Goal: Transaction & Acquisition: Register for event/course

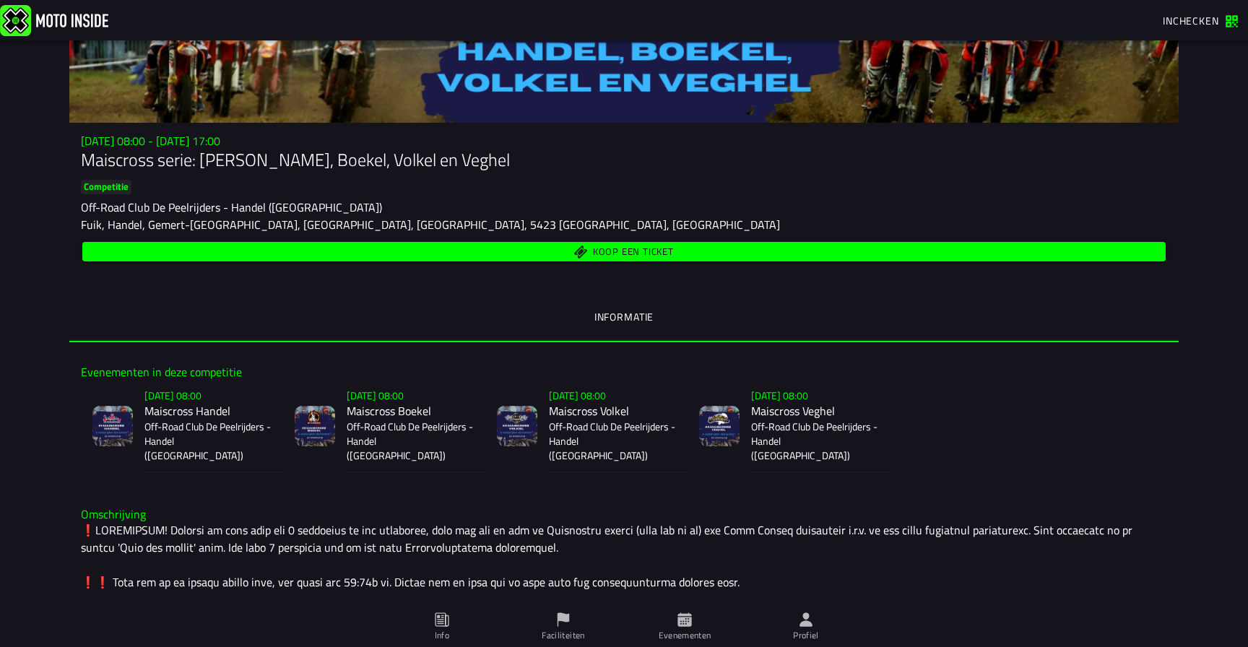
scroll to position [116, 0]
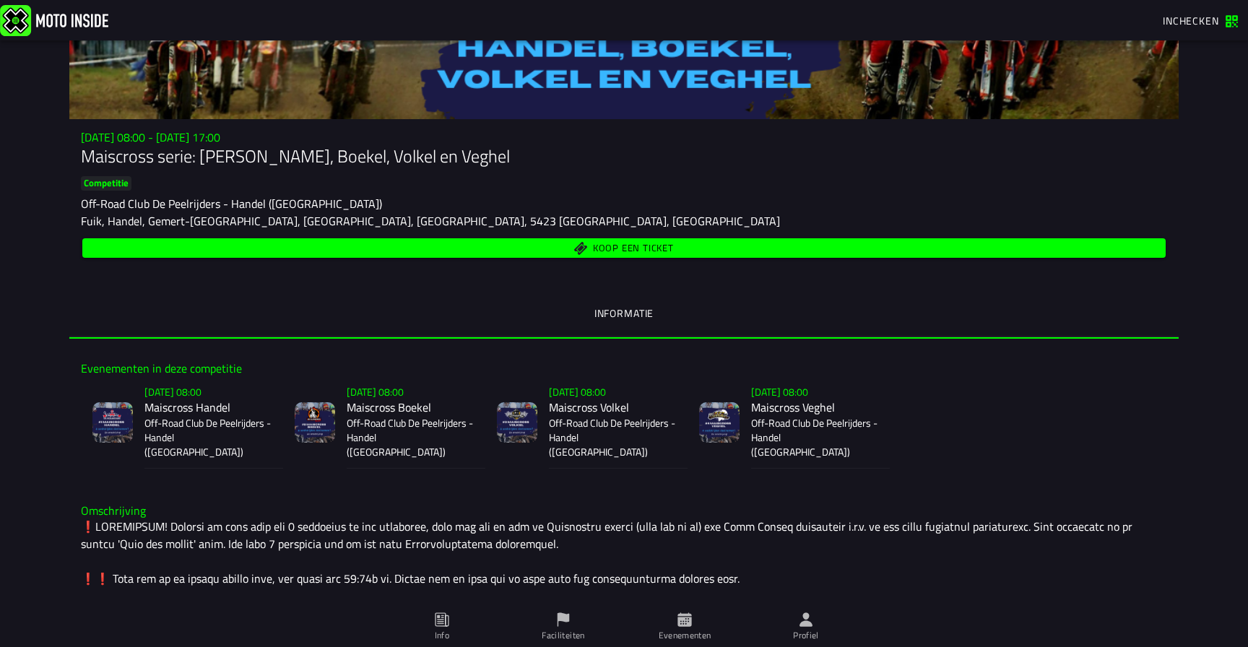
click at [806, 627] on span "Profiel" at bounding box center [806, 626] width 104 height 40
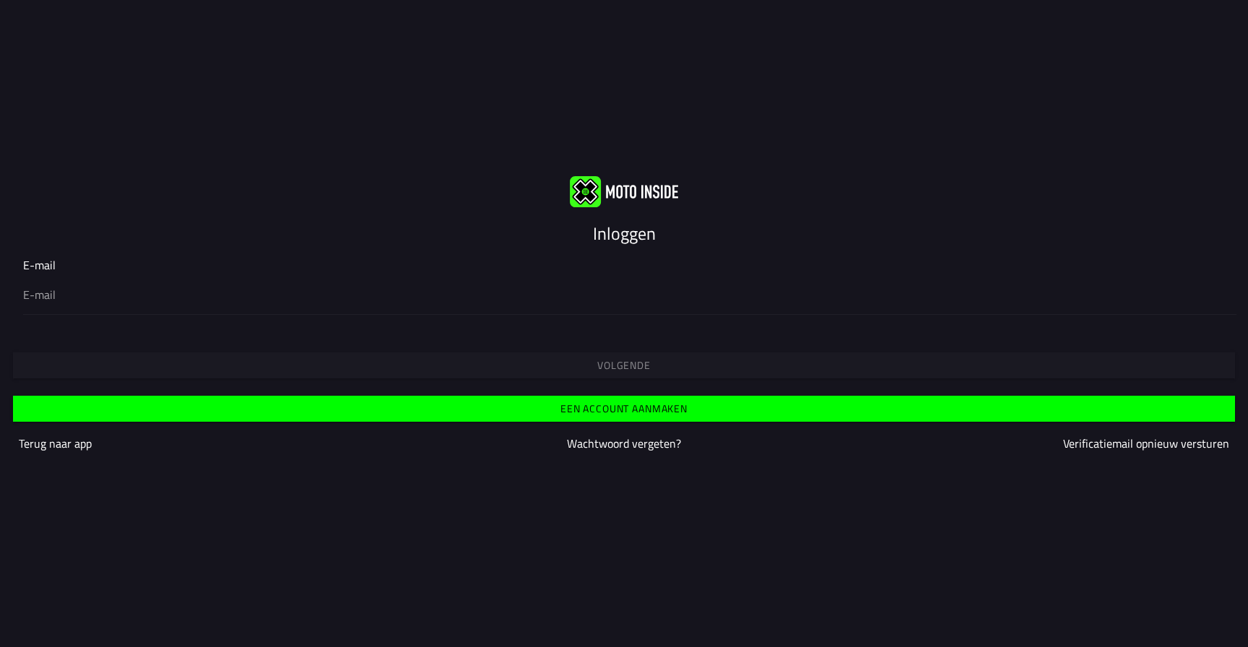
type input "[EMAIL_ADDRESS][DOMAIN_NAME]"
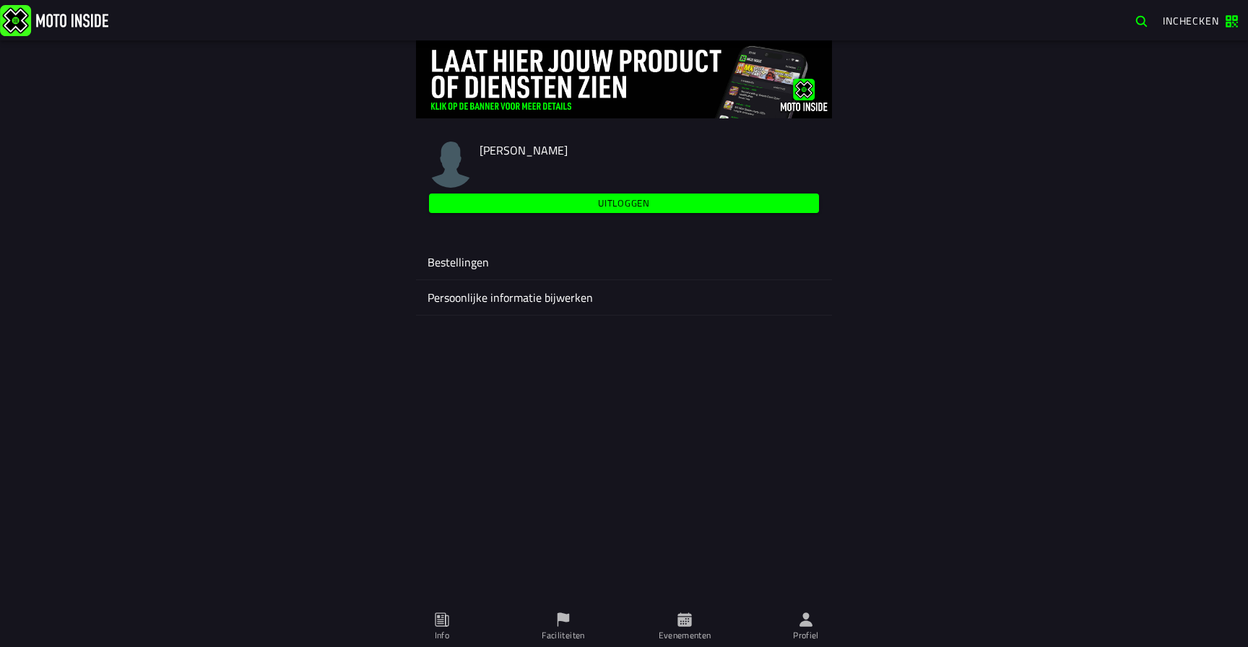
click at [687, 624] on icon at bounding box center [684, 619] width 14 height 14
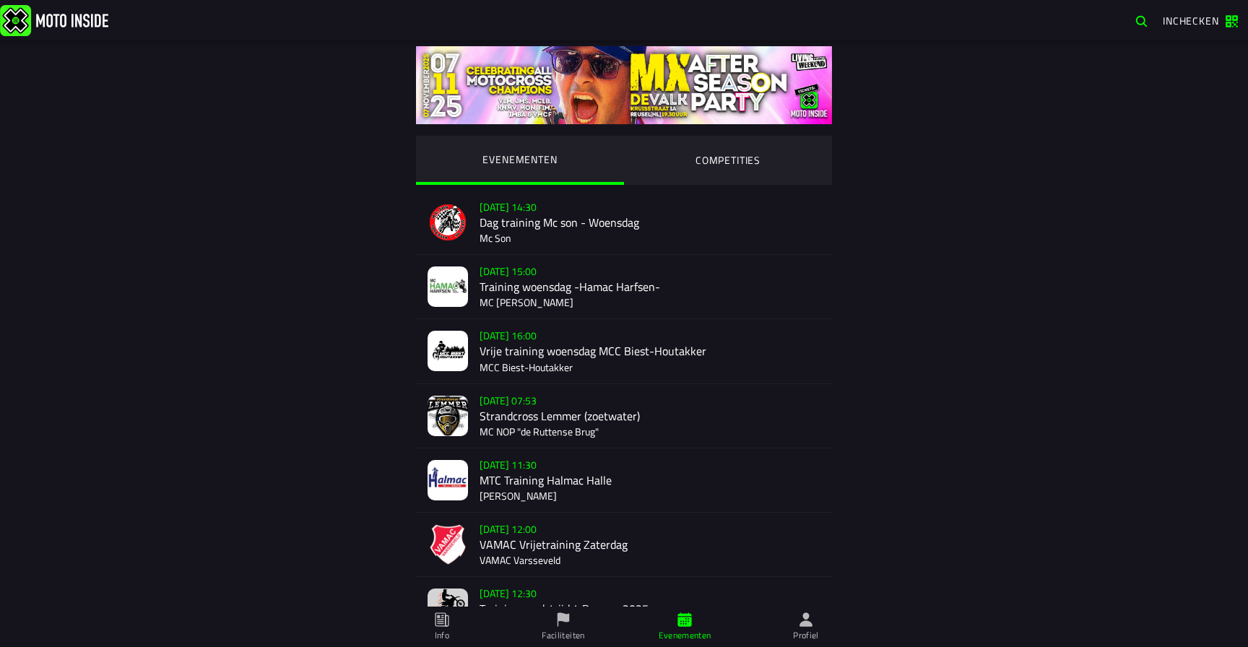
click at [751, 161] on ion-segment-button "COMPETITIES" at bounding box center [728, 160] width 208 height 49
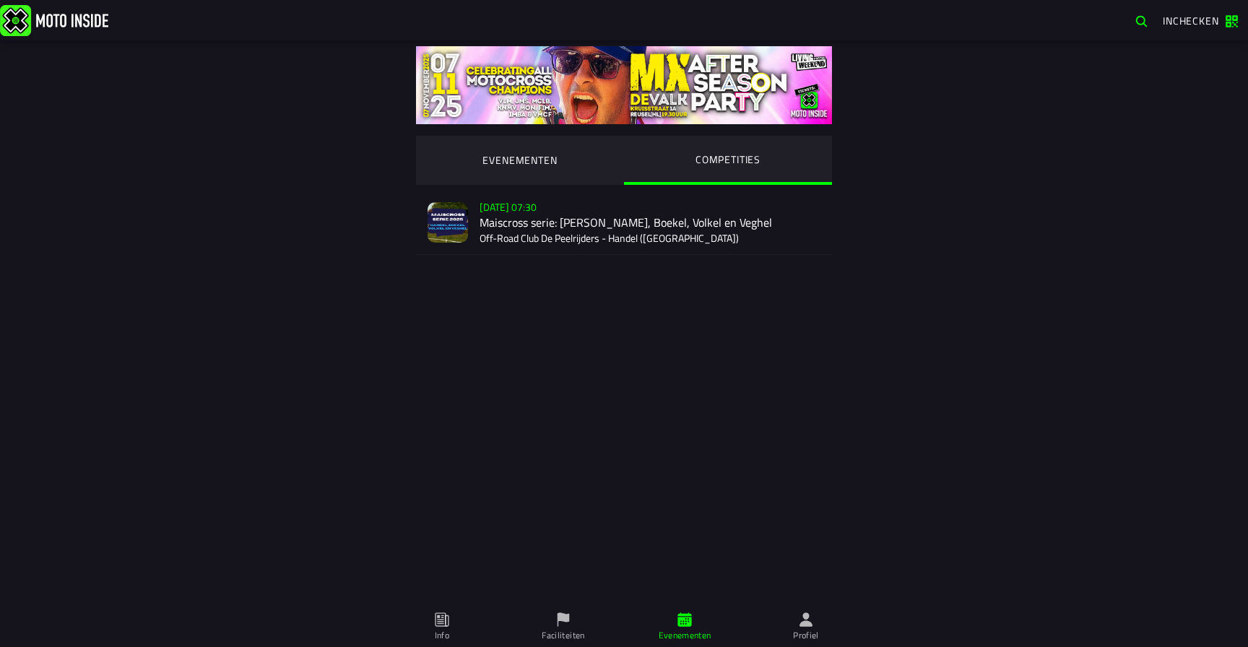
click at [507, 227] on div "Verkoop nog niet gestart [DATE] 07:30 Maiscross serie: Handel, Boekel, Volkel e…" at bounding box center [649, 223] width 341 height 64
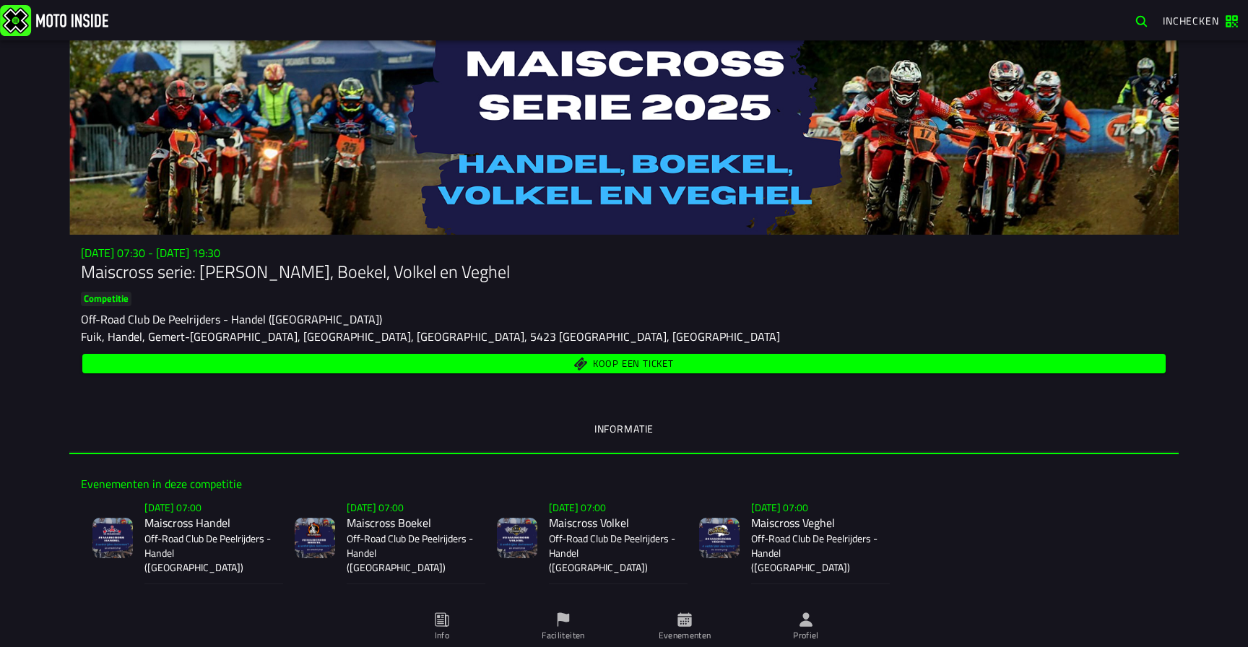
click at [192, 537] on p "Off-Road Club De Peelrijders - Handel ([GEOGRAPHIC_DATA])" at bounding box center [207, 553] width 127 height 43
